Goal: Task Accomplishment & Management: Manage account settings

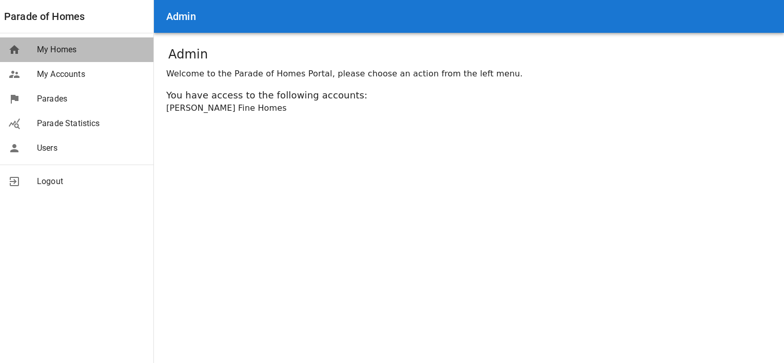
click at [53, 51] on span "My Homes" at bounding box center [91, 50] width 108 height 12
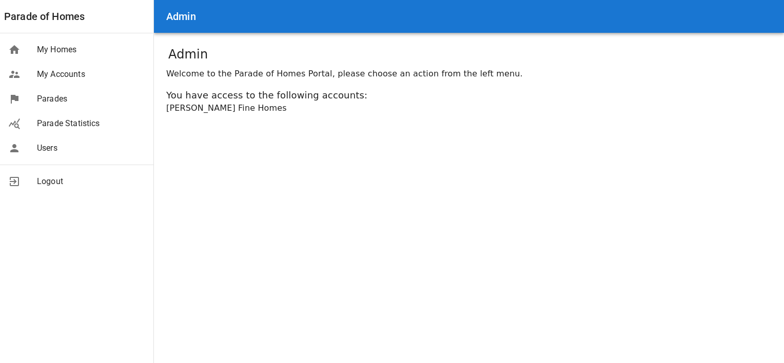
click at [53, 51] on span "My Homes" at bounding box center [91, 50] width 108 height 12
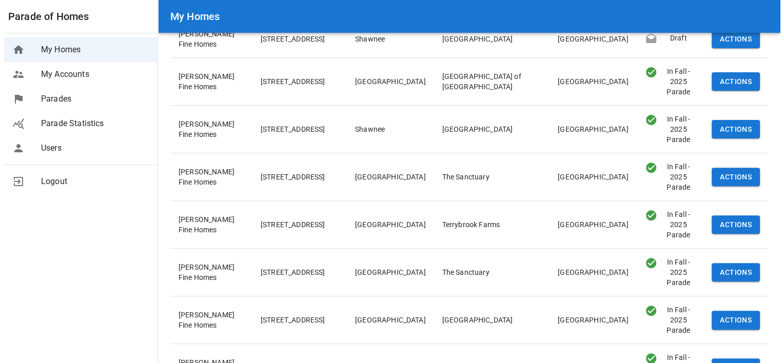
scroll to position [320, 0]
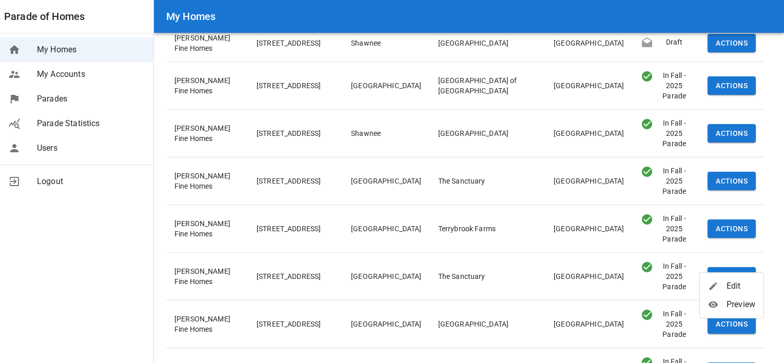
click at [725, 287] on div at bounding box center [717, 286] width 18 height 10
